Goal: Navigation & Orientation: Find specific page/section

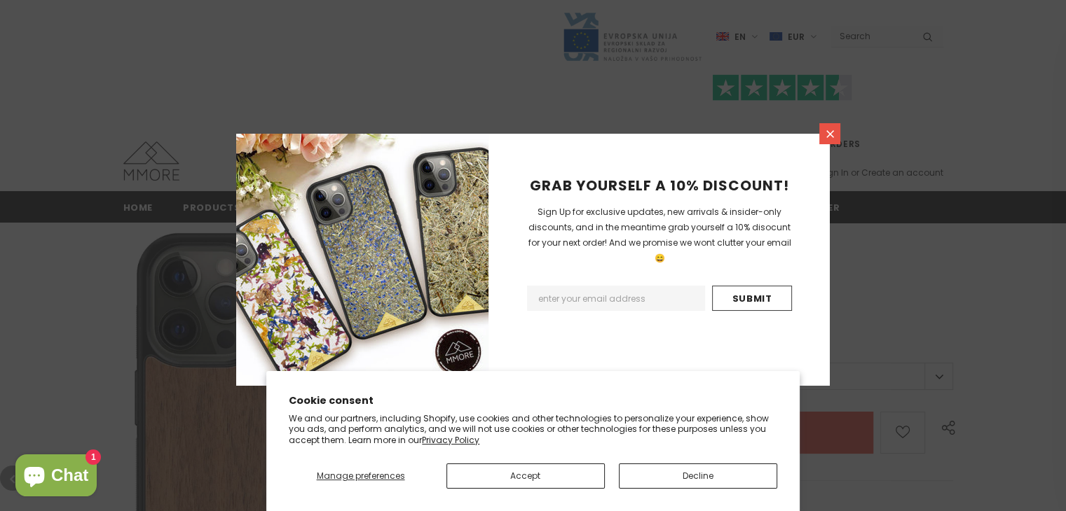
click at [826, 137] on icon at bounding box center [830, 134] width 12 height 12
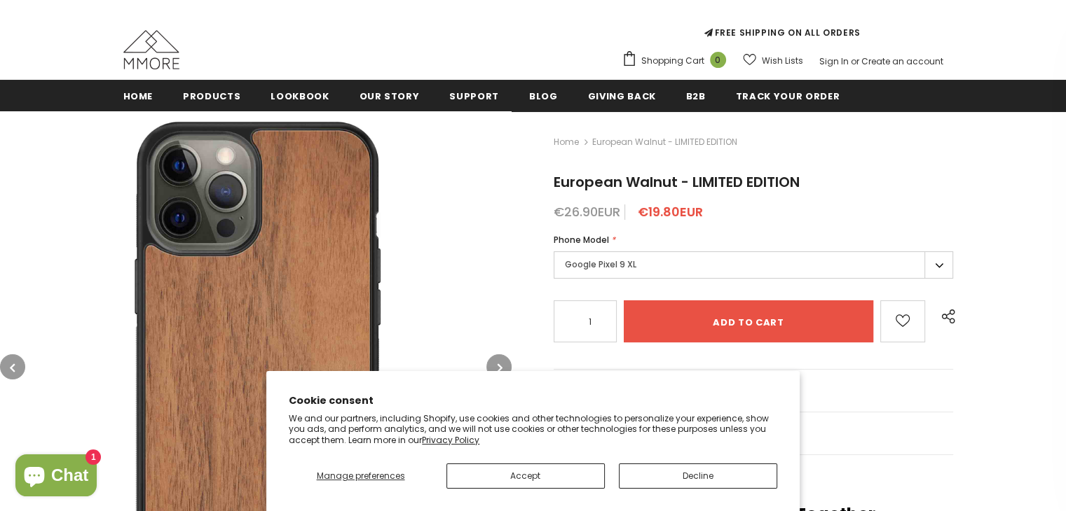
scroll to position [140, 0]
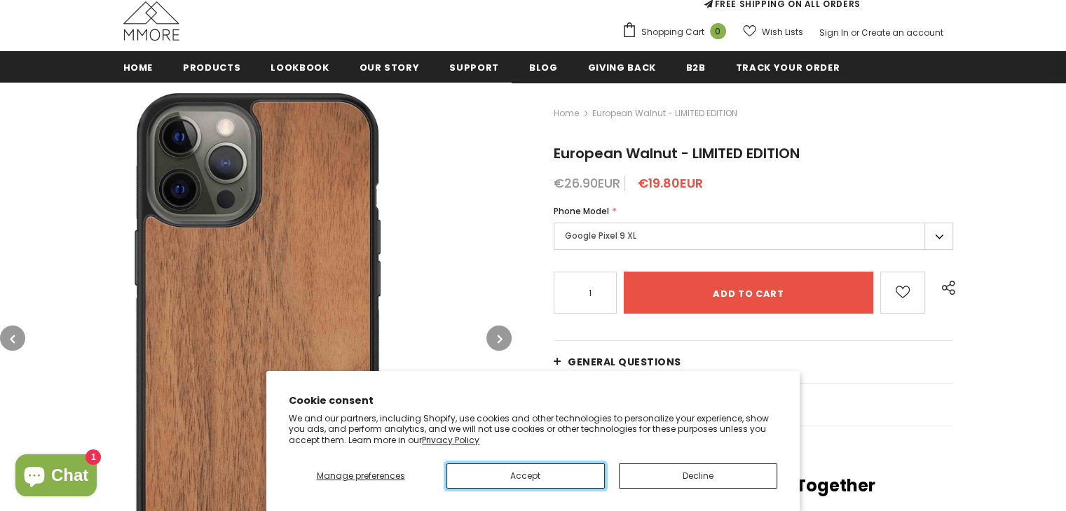
click at [556, 478] on button "Accept" at bounding box center [525, 476] width 158 height 25
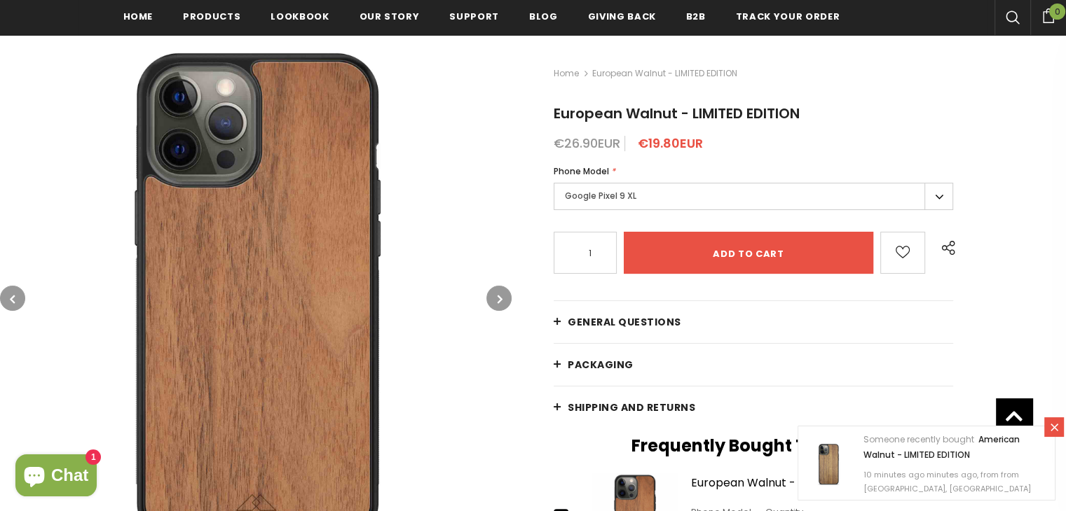
scroll to position [70, 0]
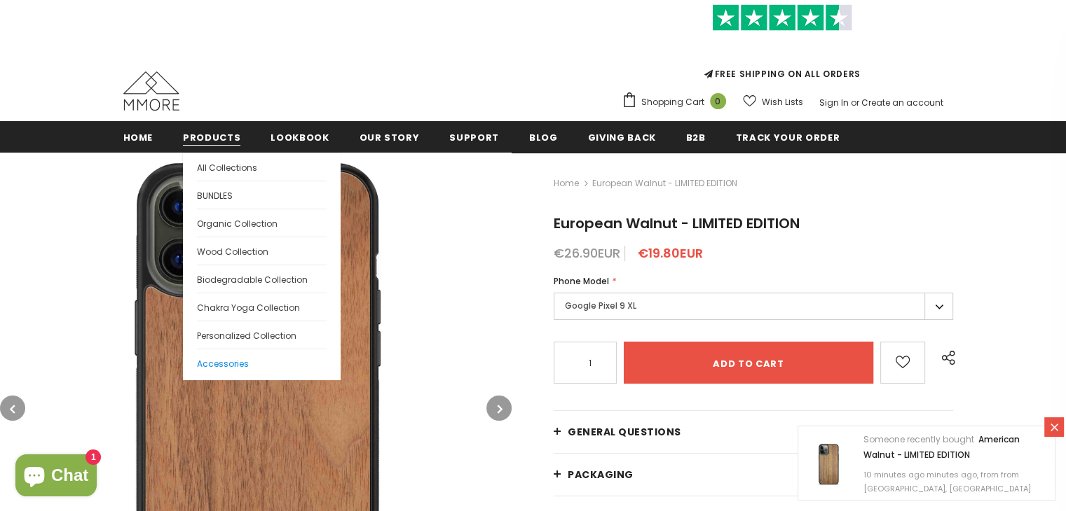
click at [237, 360] on span "Accessories" at bounding box center [223, 364] width 52 height 12
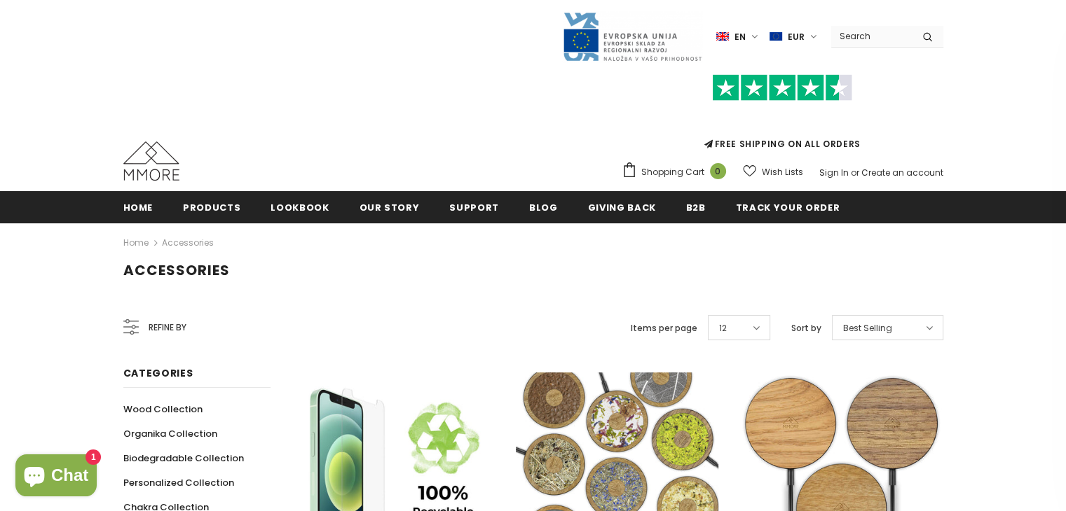
click at [152, 208] on ul "Home Products Products All Products All Collections BUNDLES Organic Collection" at bounding box center [533, 207] width 820 height 32
click at [141, 208] on span "Home" at bounding box center [138, 207] width 30 height 13
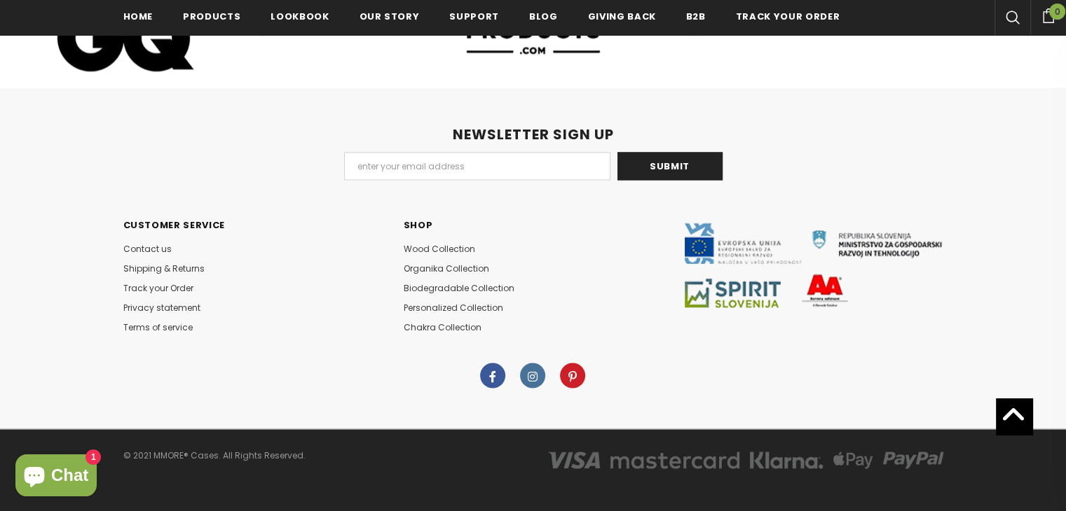
scroll to position [7618, 0]
